Goal: Task Accomplishment & Management: Manage account settings

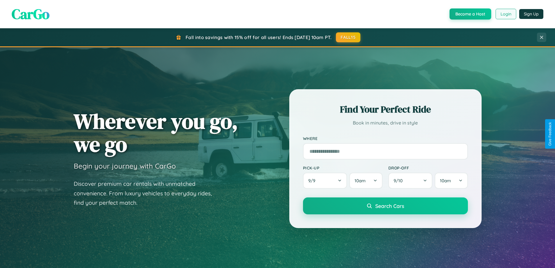
click at [506, 14] on button "Login" at bounding box center [506, 14] width 21 height 10
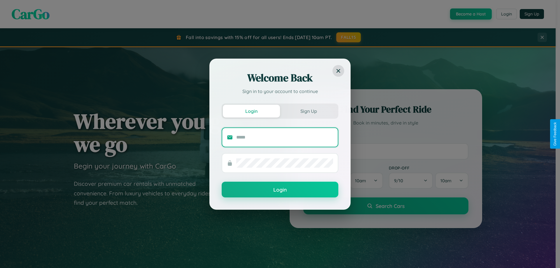
click at [285, 137] on input "text" at bounding box center [284, 137] width 97 height 9
type input "**********"
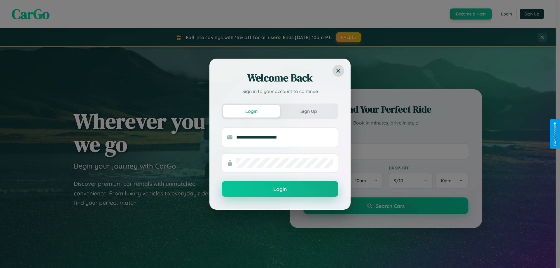
click at [280, 189] on button "Login" at bounding box center [280, 189] width 117 height 16
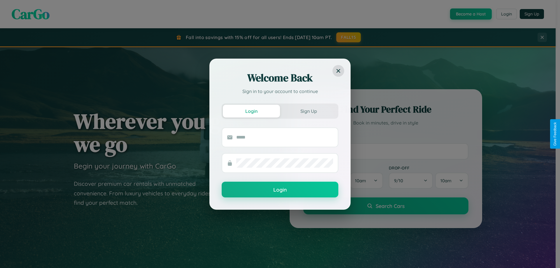
click at [506, 14] on div "Welcome Back Sign in to your account to continue Login Sign Up Login" at bounding box center [280, 134] width 560 height 268
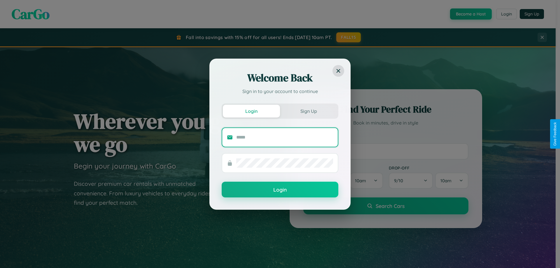
click at [285, 137] on input "text" at bounding box center [284, 137] width 97 height 9
type input "**********"
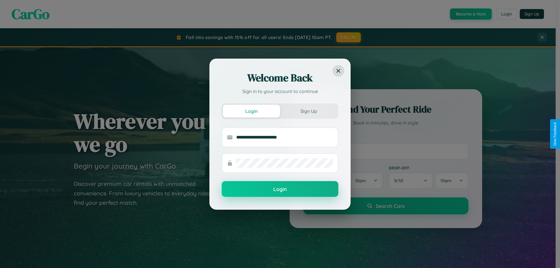
click at [280, 189] on button "Login" at bounding box center [280, 189] width 117 height 16
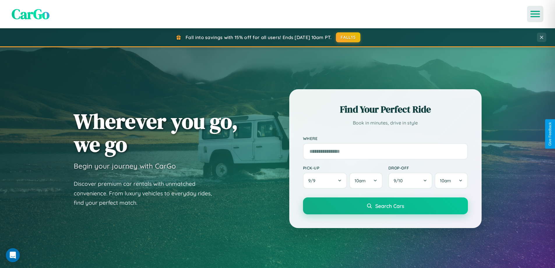
click at [536, 14] on icon "Open menu" at bounding box center [535, 13] width 8 height 5
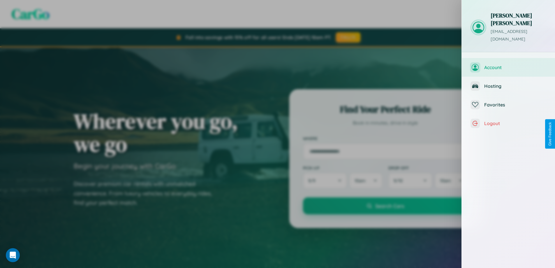
click at [509, 64] on span "Account" at bounding box center [516, 67] width 62 height 6
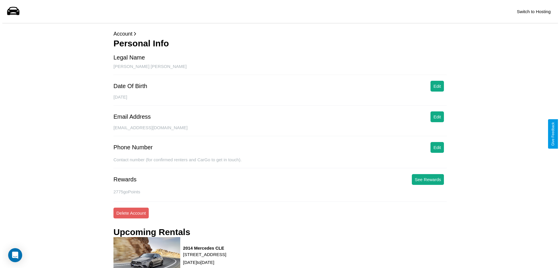
scroll to position [79, 0]
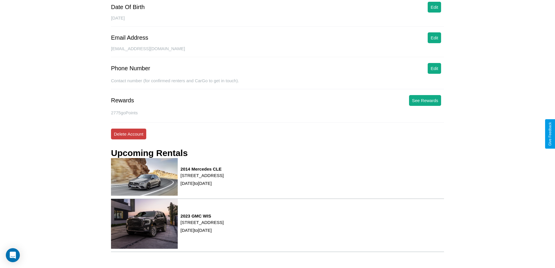
click at [129, 134] on button "Delete Account" at bounding box center [128, 134] width 35 height 11
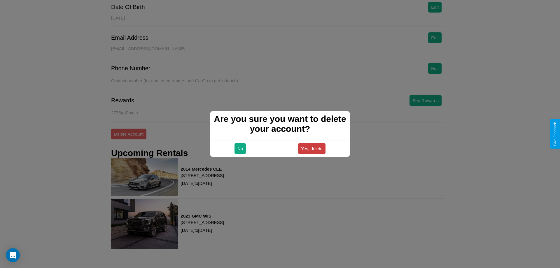
click at [311, 148] on button "Yes, delete" at bounding box center [311, 148] width 27 height 11
